Goal: Transaction & Acquisition: Purchase product/service

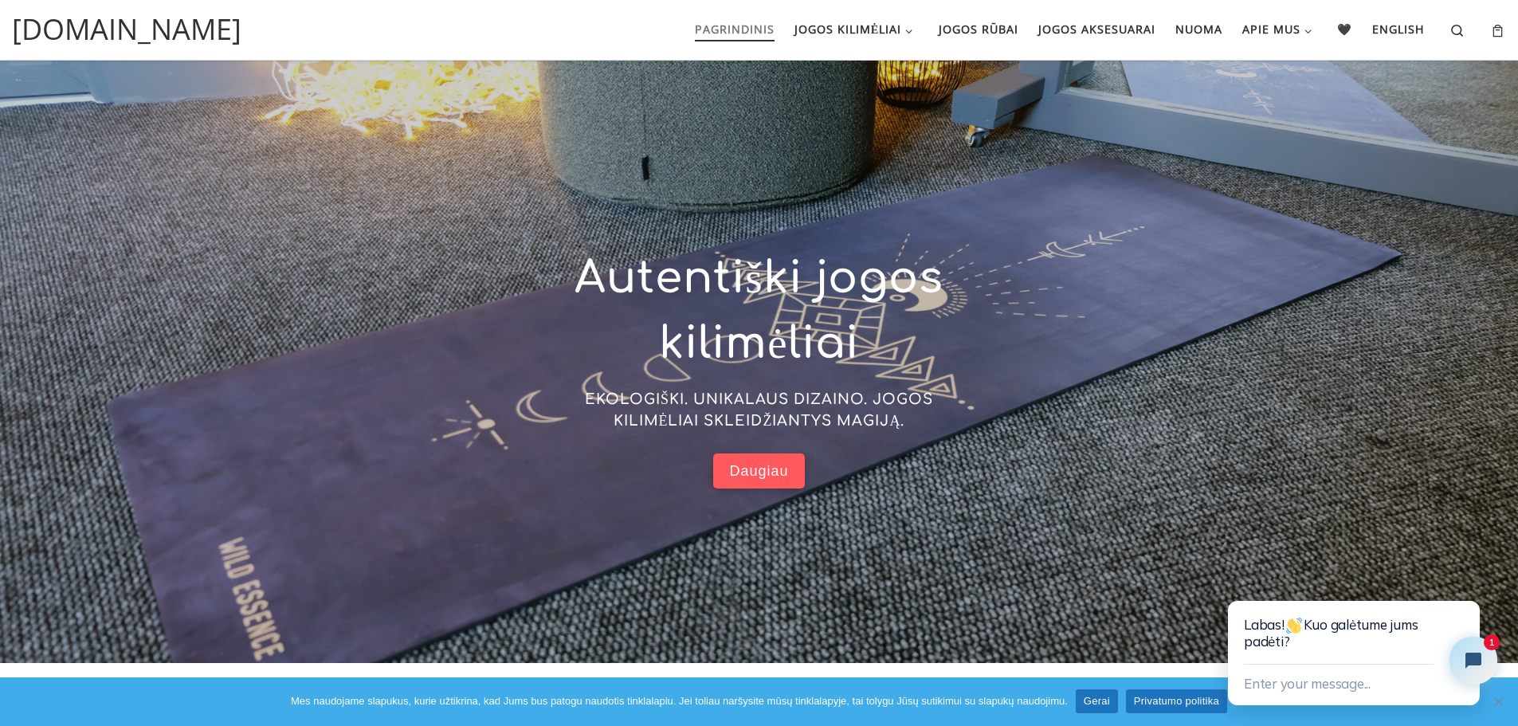
click at [758, 472] on span "Daugiau" at bounding box center [758, 471] width 59 height 18
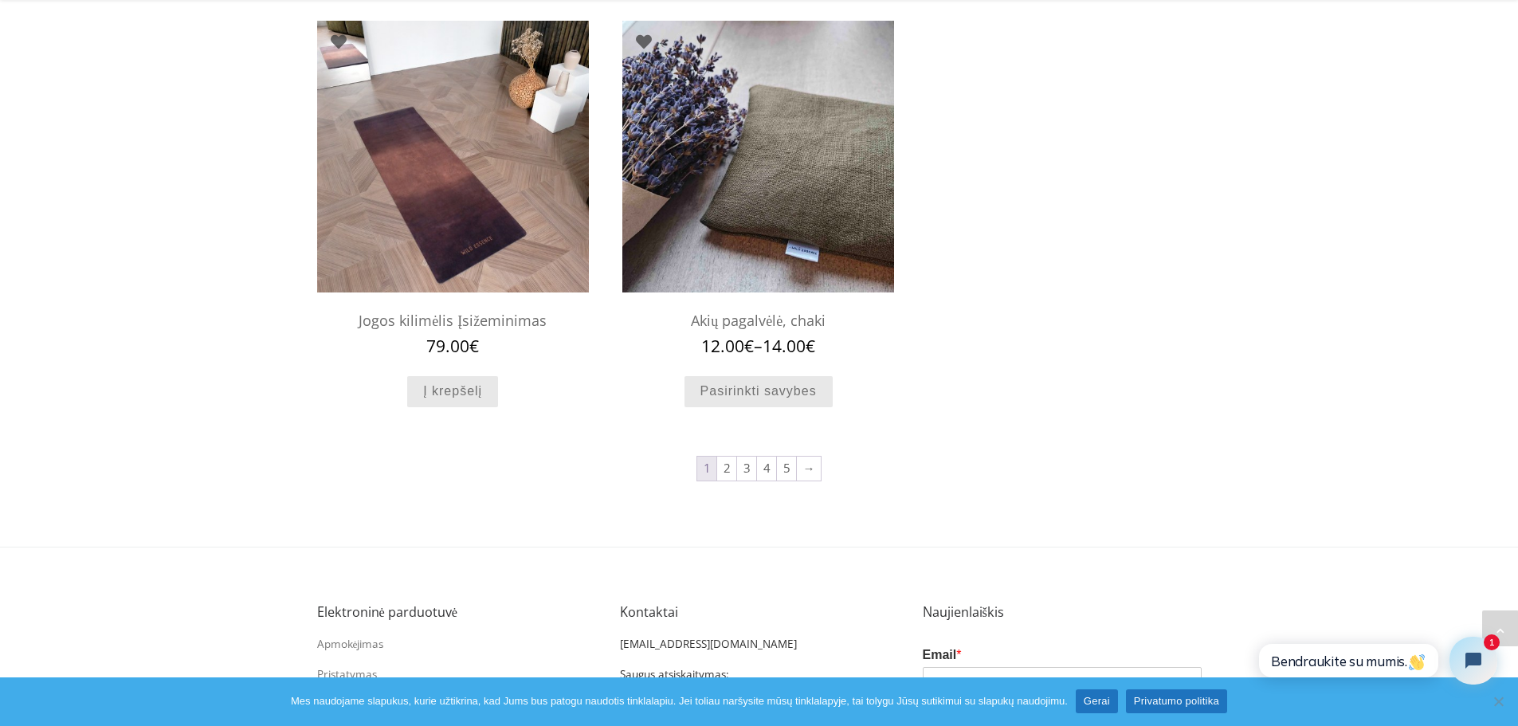
scroll to position [1530, 0]
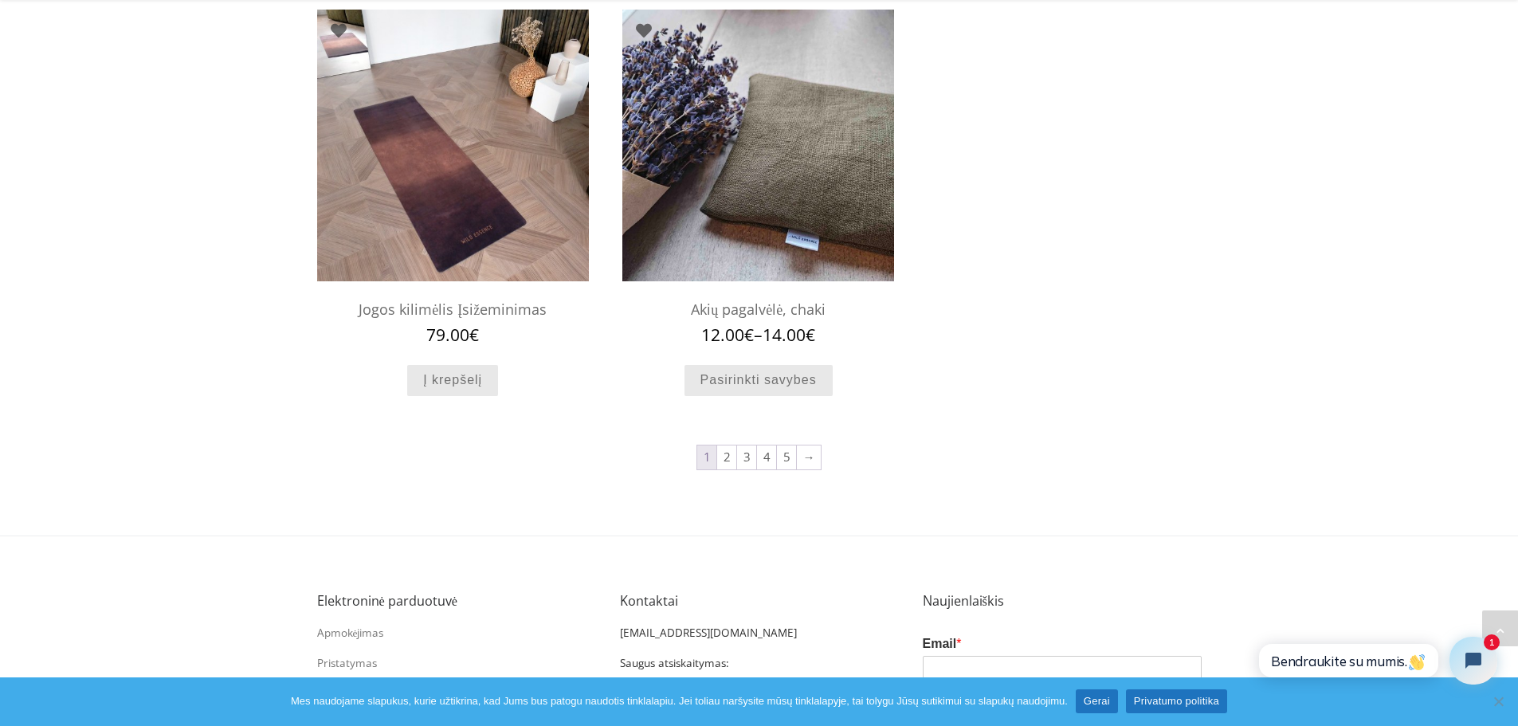
click at [509, 312] on h2 "Jogos kilimėlis Įsižeminimas" at bounding box center [453, 309] width 272 height 33
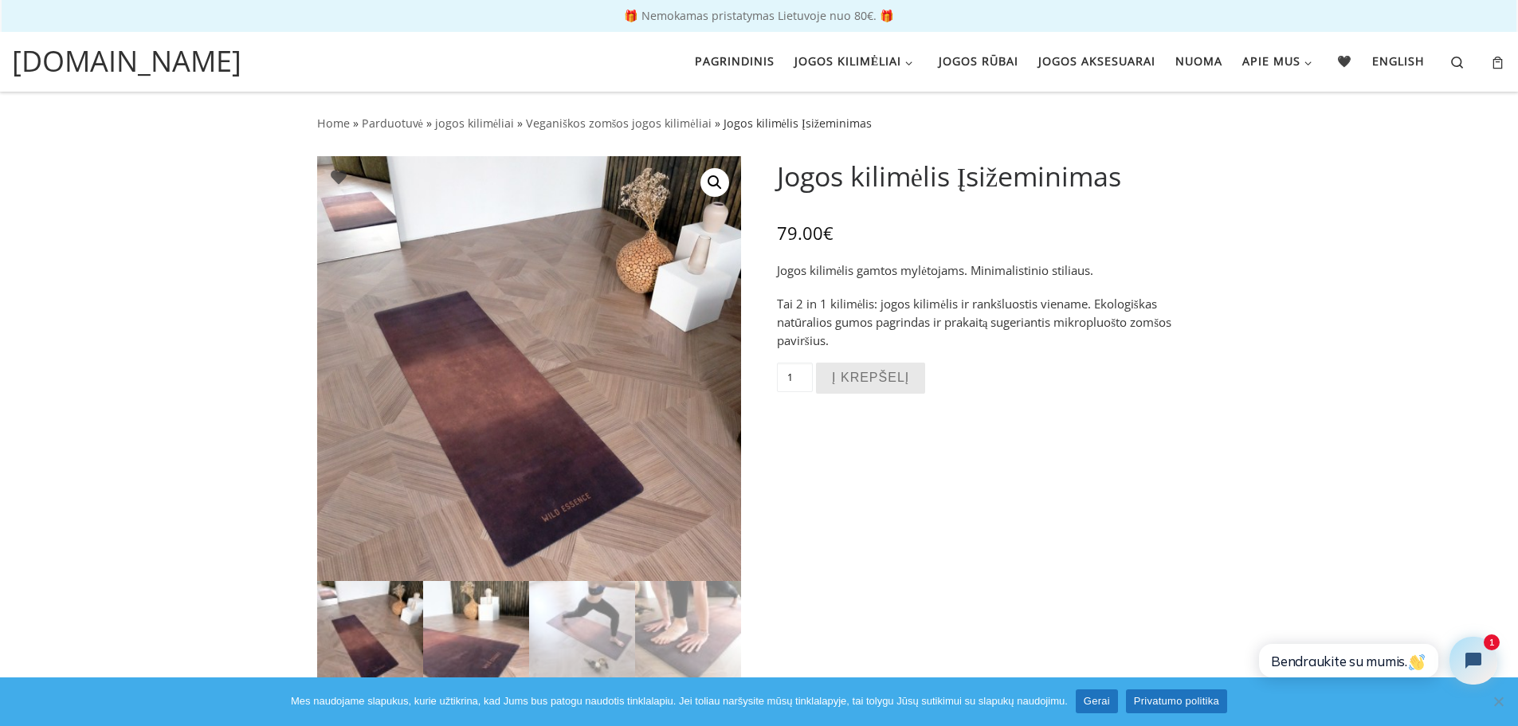
click at [485, 645] on img at bounding box center [476, 634] width 106 height 106
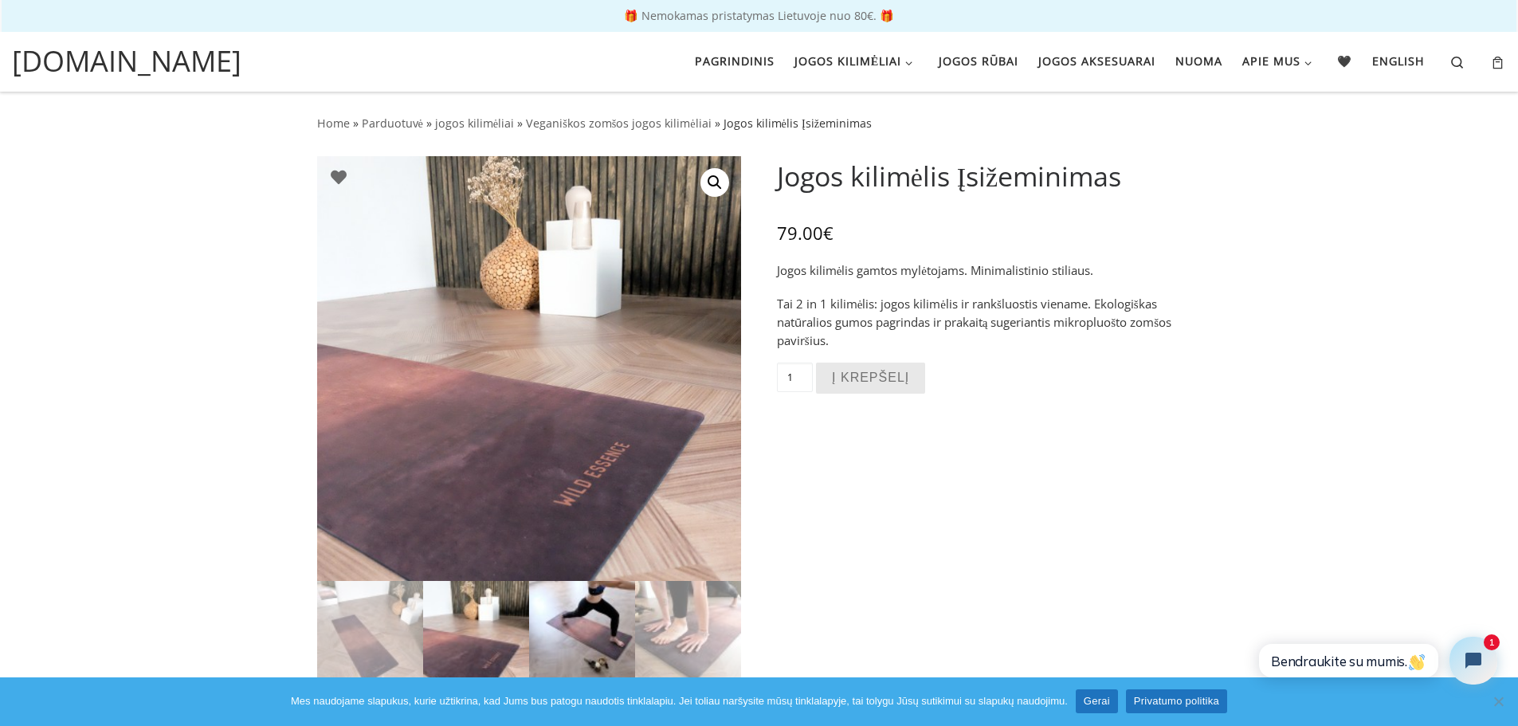
click at [582, 639] on img at bounding box center [582, 634] width 106 height 106
